Goal: Task Accomplishment & Management: Use online tool/utility

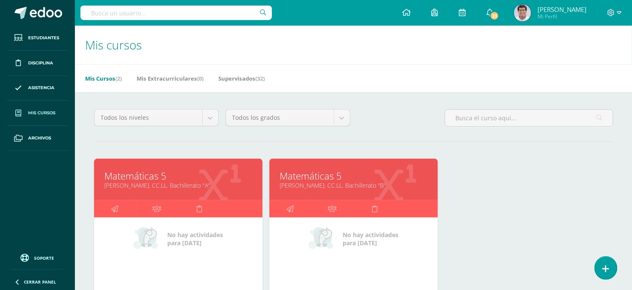
click at [343, 186] on link "[PERSON_NAME]. CC.LL. Bachillerato "B"" at bounding box center [353, 185] width 147 height 8
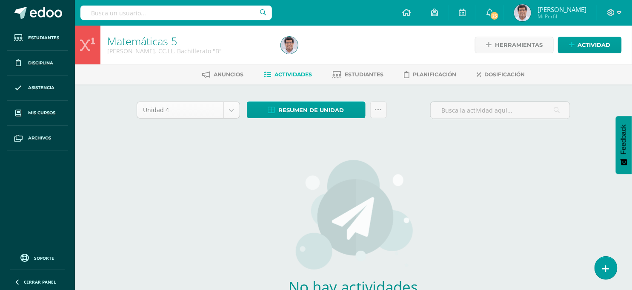
click at [235, 105] on body "Estudiantes Disciplina Asistencia Mis cursos Archivos Soporte Ayuda Reportar un…" at bounding box center [316, 183] width 632 height 366
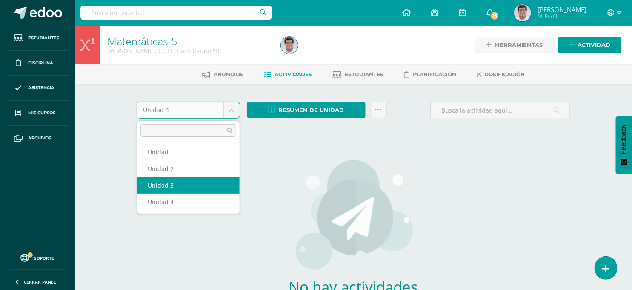
select select "Unidad 3"
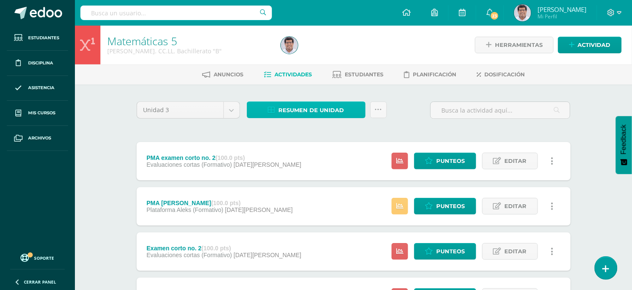
click at [309, 112] on span "Resumen de unidad" at bounding box center [312, 110] width 66 height 16
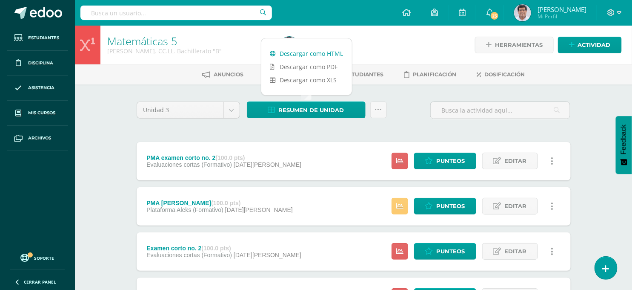
click at [321, 57] on link "Descargar como HTML" at bounding box center [307, 53] width 91 height 13
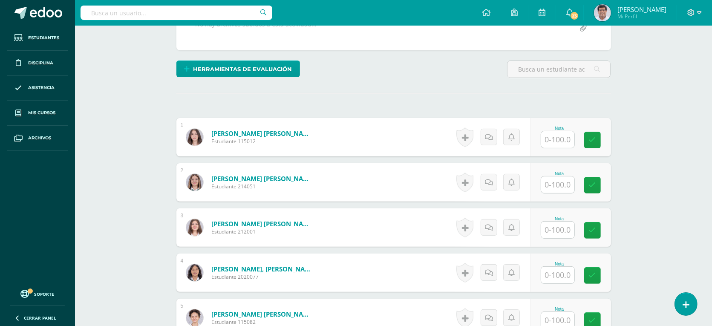
scroll to position [181, 0]
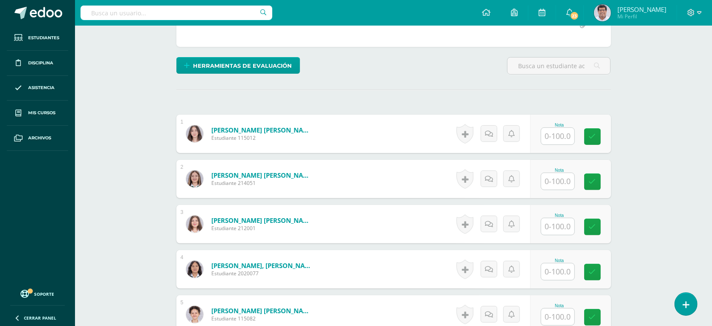
click at [561, 133] on input "text" at bounding box center [557, 136] width 33 height 17
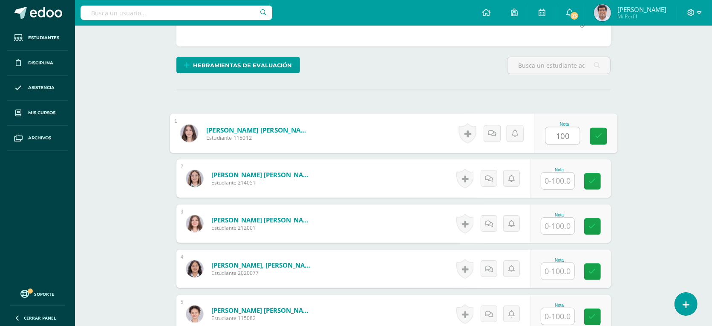
type input "100"
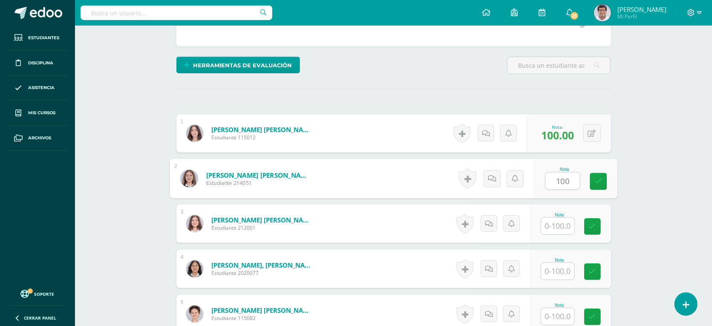
type input "100"
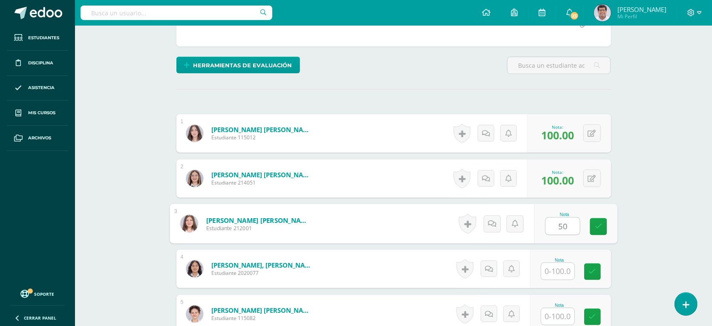
type input "50"
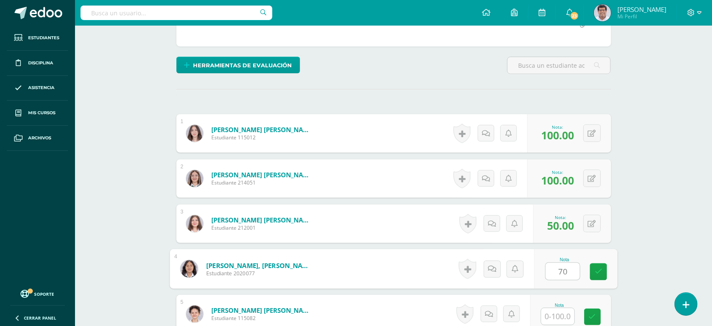
type input "70"
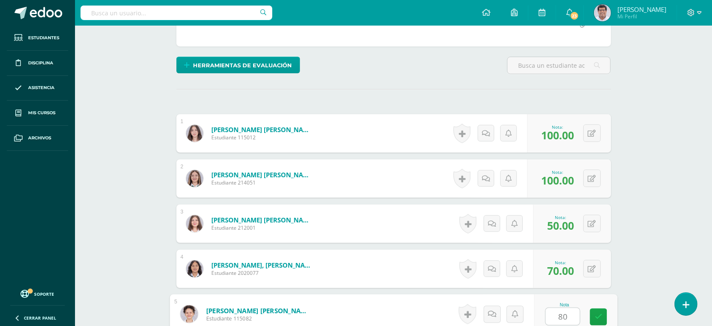
type input "80"
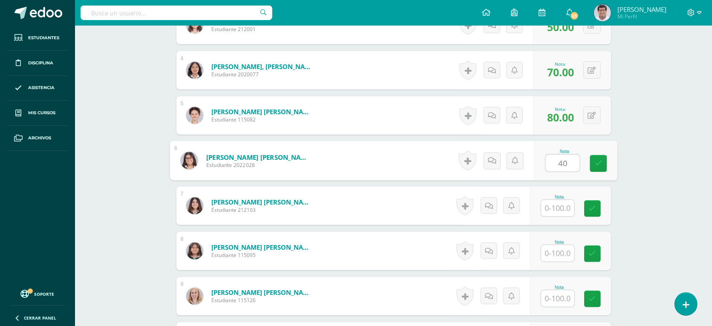
type input "40"
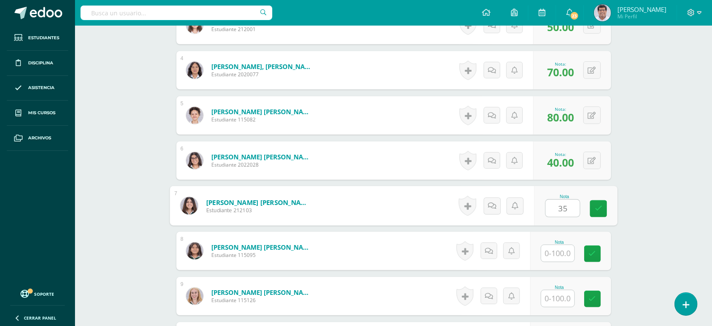
type input "35"
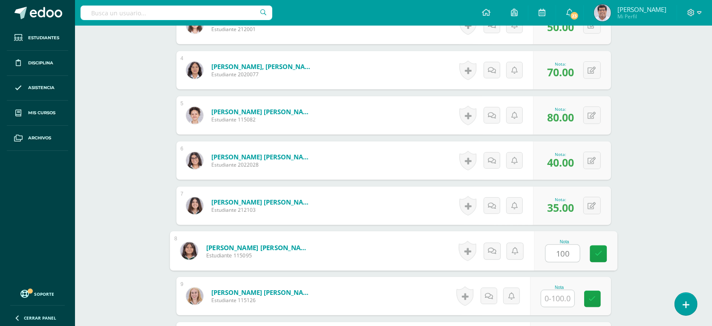
type input "100"
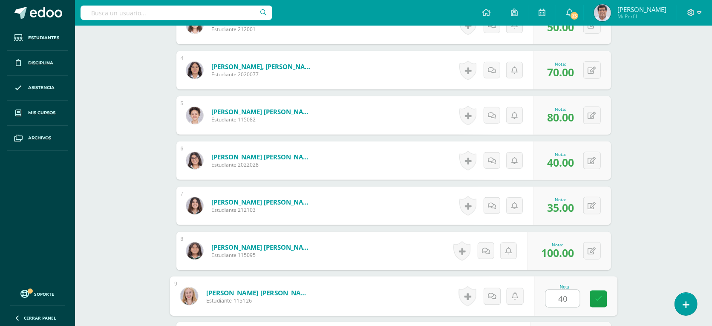
type input "40"
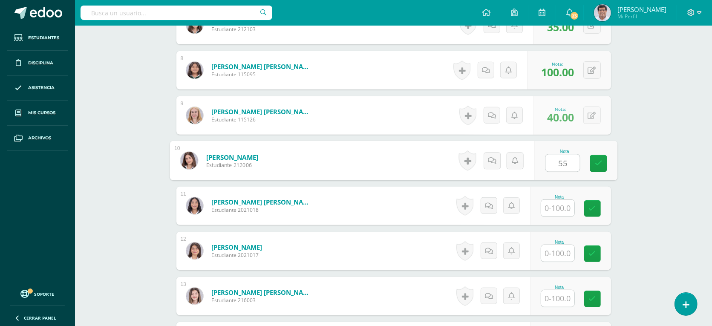
type input "55"
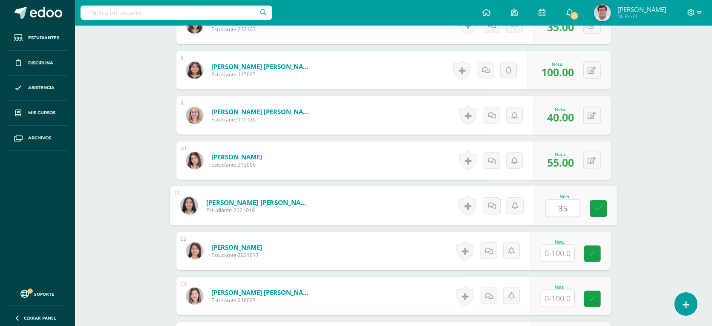
type input "35"
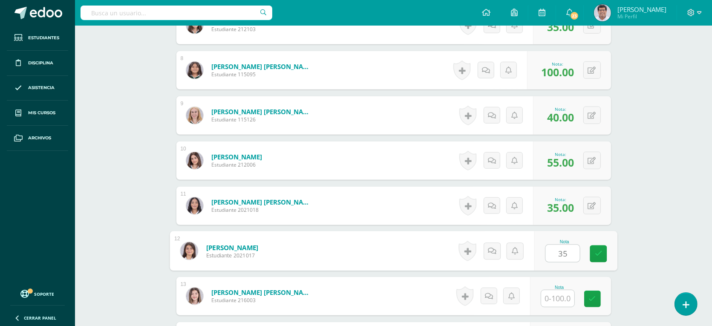
type input "35"
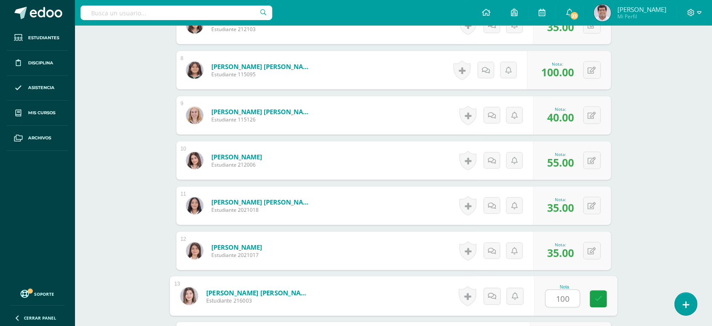
type input "100"
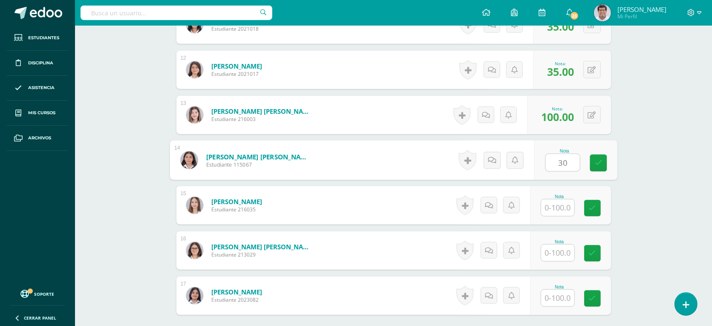
type input "30"
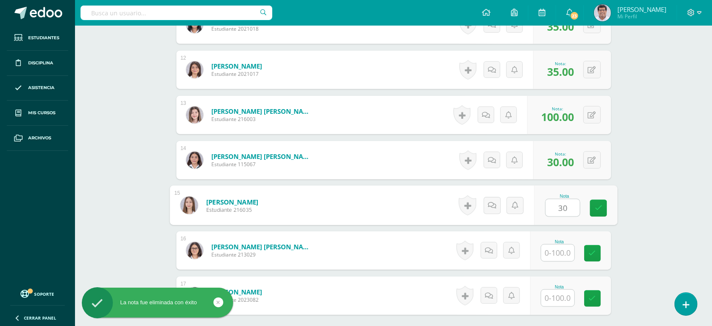
type input "30"
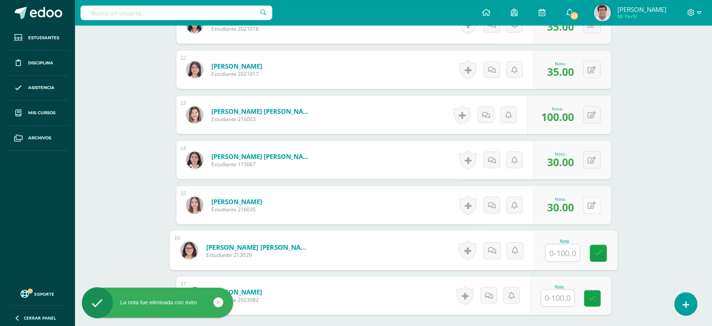
click at [592, 204] on icon at bounding box center [592, 205] width 8 height 7
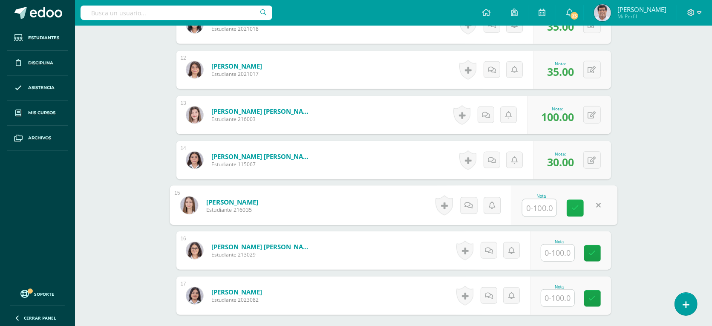
click at [575, 207] on icon at bounding box center [575, 207] width 8 height 7
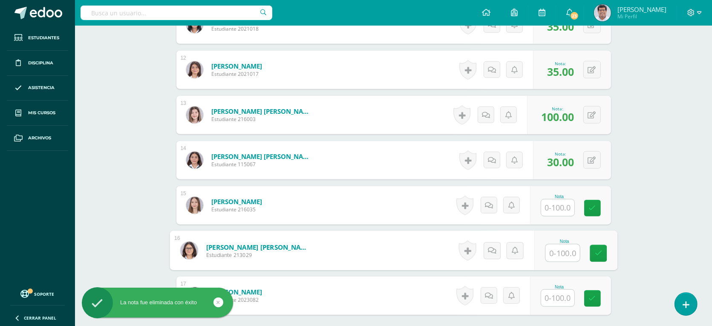
click at [564, 252] on input "text" at bounding box center [562, 252] width 34 height 17
type input "30"
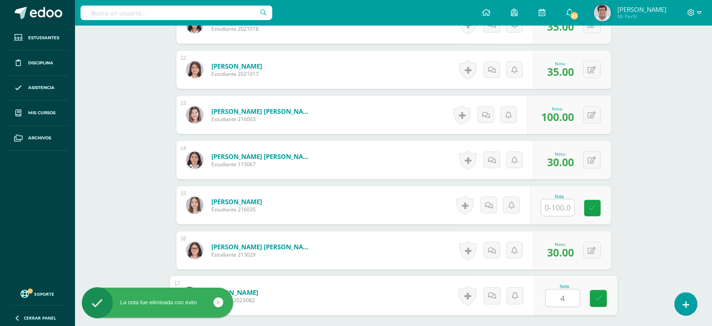
type input "40"
